Goal: Task Accomplishment & Management: Manage account settings

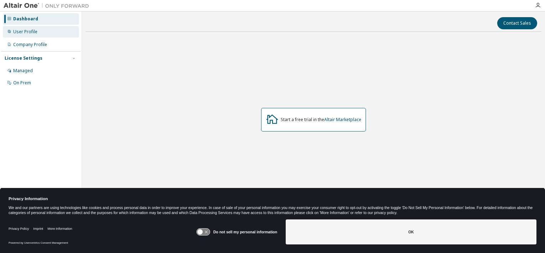
click at [29, 34] on div "User Profile" at bounding box center [25, 32] width 24 height 6
